Goal: Information Seeking & Learning: Learn about a topic

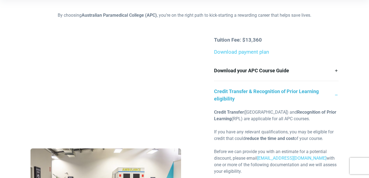
scroll to position [149, 0]
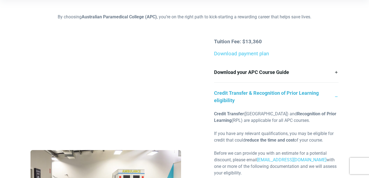
click at [336, 93] on link "Credit Transfer & Recognition of Prior Learning eligibility" at bounding box center [276, 97] width 124 height 28
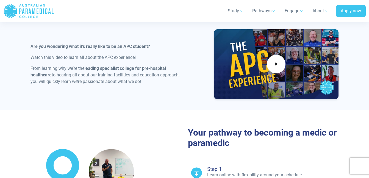
scroll to position [313, 0]
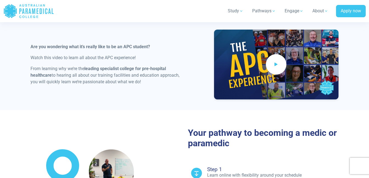
click at [276, 64] on icon at bounding box center [276, 64] width 6 height 9
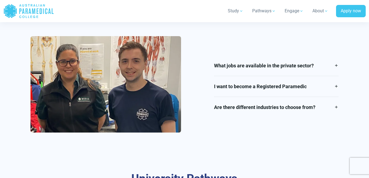
scroll to position [656, 0]
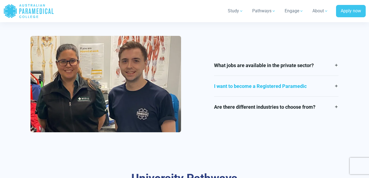
click at [337, 88] on link "I want to become a Registered Paramedic" at bounding box center [276, 86] width 124 height 21
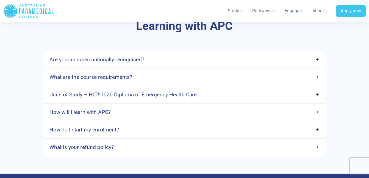
scroll to position [1642, 0]
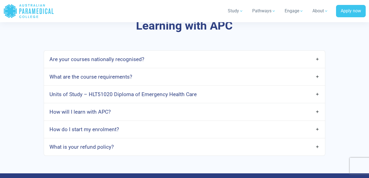
click at [317, 82] on link "What are the course requirements?" at bounding box center [184, 77] width 281 height 13
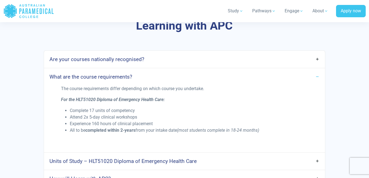
click at [318, 82] on link "What are the course requirements?" at bounding box center [184, 77] width 281 height 13
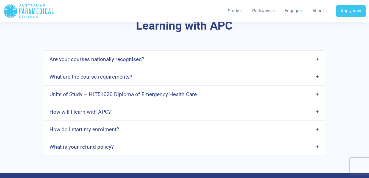
click at [315, 99] on link "Units of Study – HLT51020 Diploma of Emergency Health Care" at bounding box center [184, 94] width 281 height 13
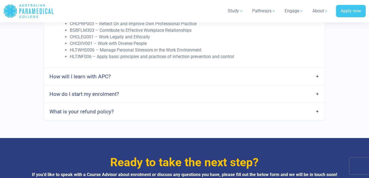
scroll to position [1812, 0]
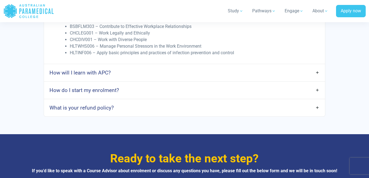
click at [316, 113] on link "What is your refund policy?" at bounding box center [184, 108] width 281 height 13
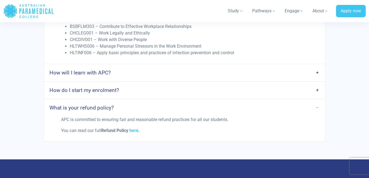
click at [316, 113] on link "What is your refund policy?" at bounding box center [184, 108] width 281 height 13
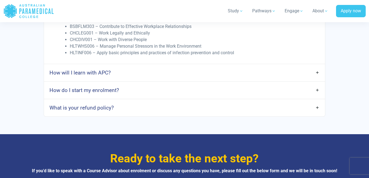
click at [319, 94] on link "How do I start my enrolment?" at bounding box center [184, 90] width 281 height 13
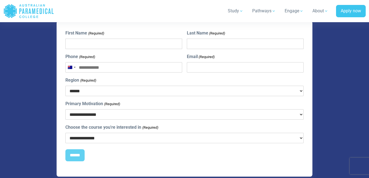
scroll to position [2088, 0]
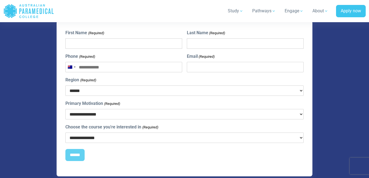
click at [300, 119] on select "**********" at bounding box center [184, 114] width 238 height 10
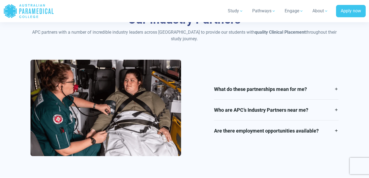
scroll to position [1198, 0]
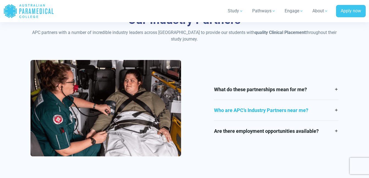
click at [335, 115] on link "Who are APC’s Industry Partners near me?" at bounding box center [276, 110] width 124 height 21
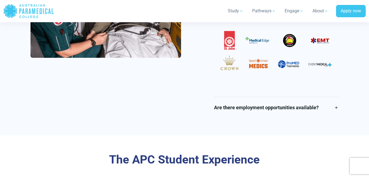
scroll to position [1355, 0]
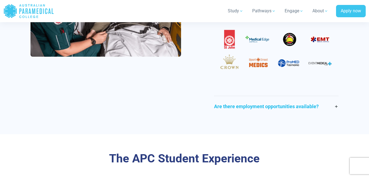
click at [335, 111] on link "Are there employment opportunities available?" at bounding box center [276, 106] width 124 height 21
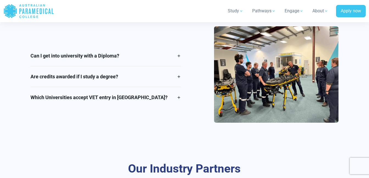
scroll to position [1050, 0]
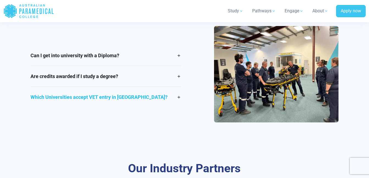
click at [177, 105] on link "Which Universities accept VET entry in Australia?" at bounding box center [105, 97] width 151 height 21
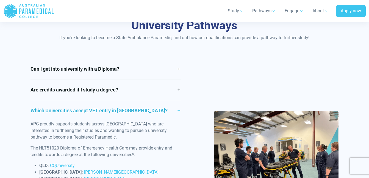
scroll to position [1016, 0]
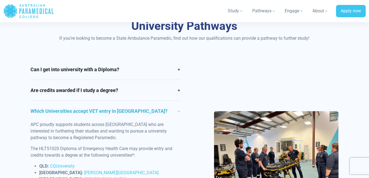
click at [180, 117] on link "Which Universities accept VET entry in Australia?" at bounding box center [105, 111] width 151 height 21
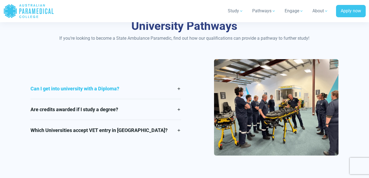
click at [179, 93] on link "Can I get into university with a Diploma?" at bounding box center [105, 89] width 151 height 21
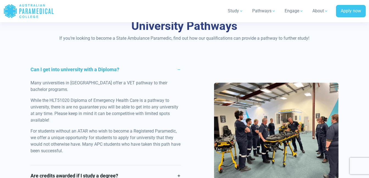
click at [179, 79] on link "Can I get into university with a Diploma?" at bounding box center [105, 69] width 151 height 21
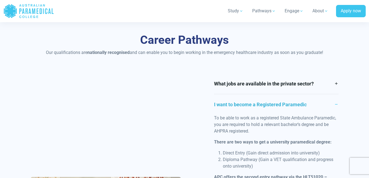
scroll to position [618, 0]
click at [338, 103] on link "I want to become a Registered Paramedic" at bounding box center [276, 105] width 124 height 21
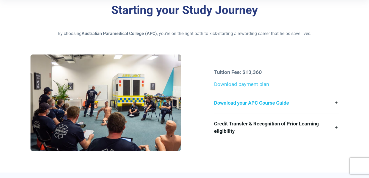
scroll to position [132, 0]
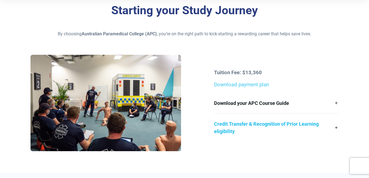
click at [335, 127] on link "Credit Transfer & Recognition of Prior Learning eligibility" at bounding box center [276, 128] width 124 height 28
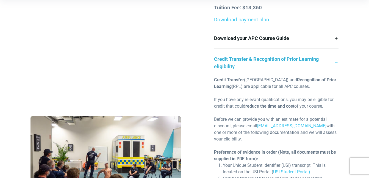
scroll to position [182, 0]
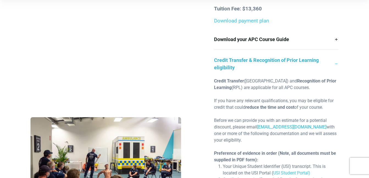
click at [307, 125] on link "enrolmentoffer@apcollege.edu.au" at bounding box center [291, 127] width 69 height 5
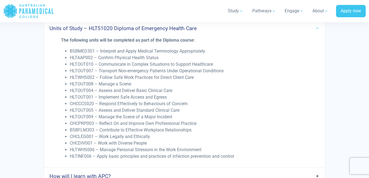
scroll to position [1760, 0]
click at [347, 12] on link "Apply now" at bounding box center [351, 11] width 30 height 13
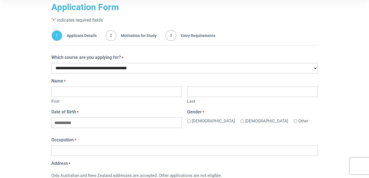
scroll to position [100, 0]
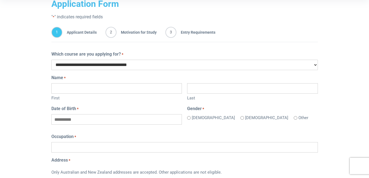
click at [158, 87] on input "First" at bounding box center [116, 88] width 130 height 10
